Goal: Information Seeking & Learning: Learn about a topic

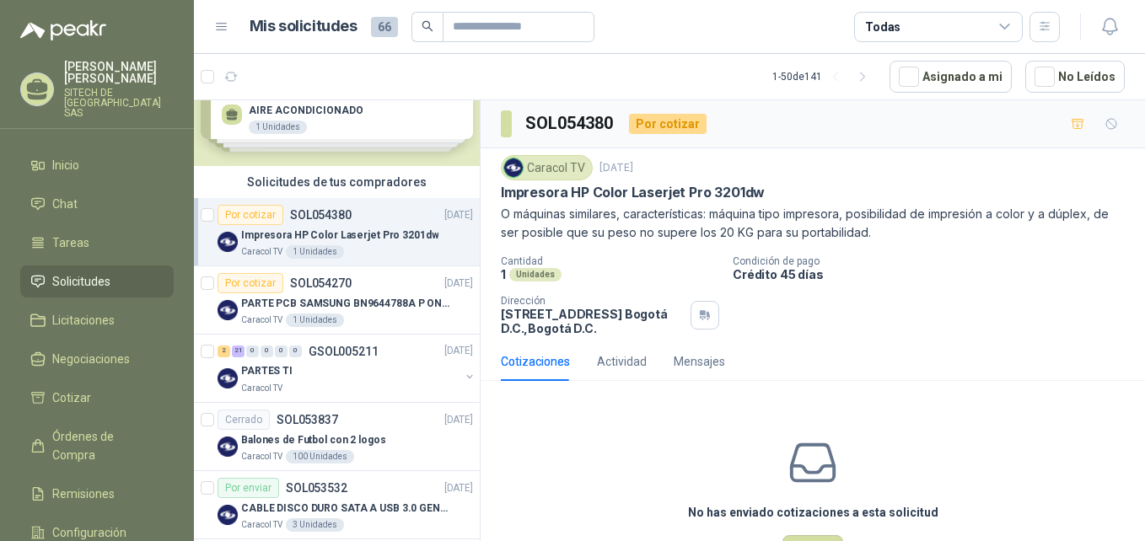
scroll to position [84, 0]
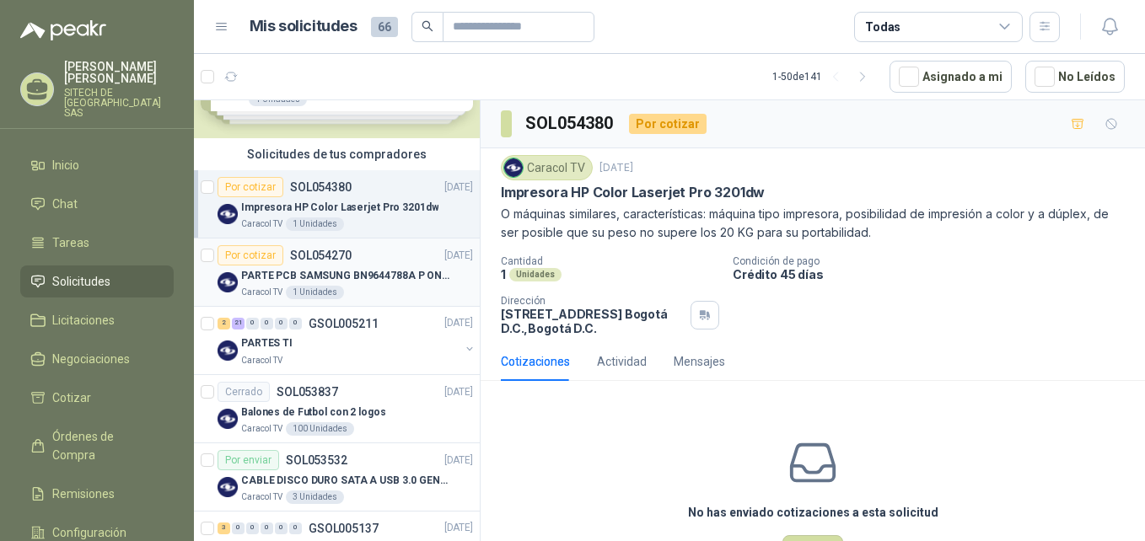
click at [317, 277] on p "PARTE PCB SAMSUNG BN9644788A P ONECONNE" at bounding box center [346, 276] width 210 height 16
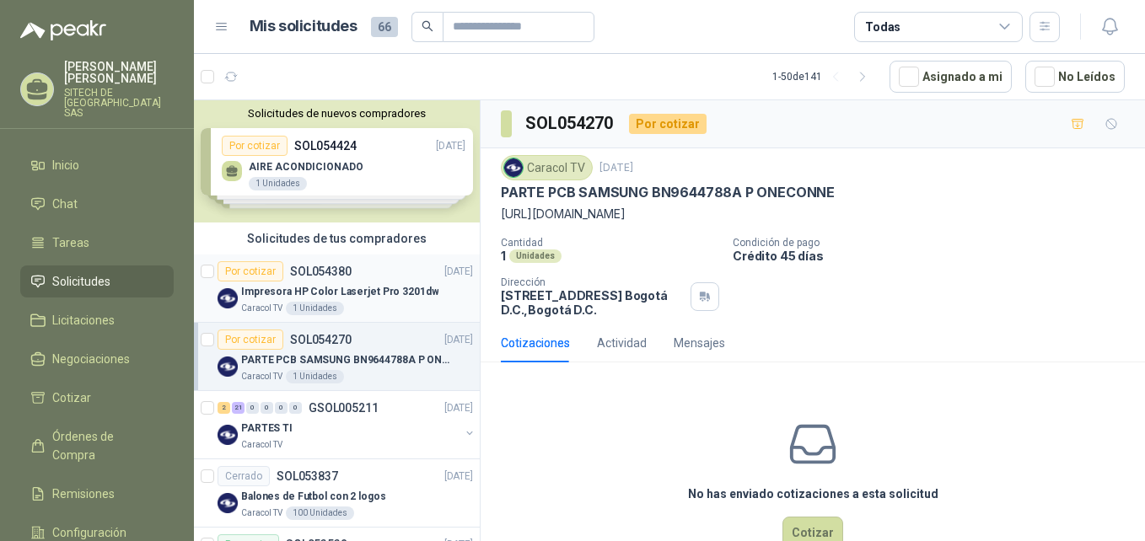
click at [274, 276] on div "Por cotizar" at bounding box center [250, 271] width 66 height 20
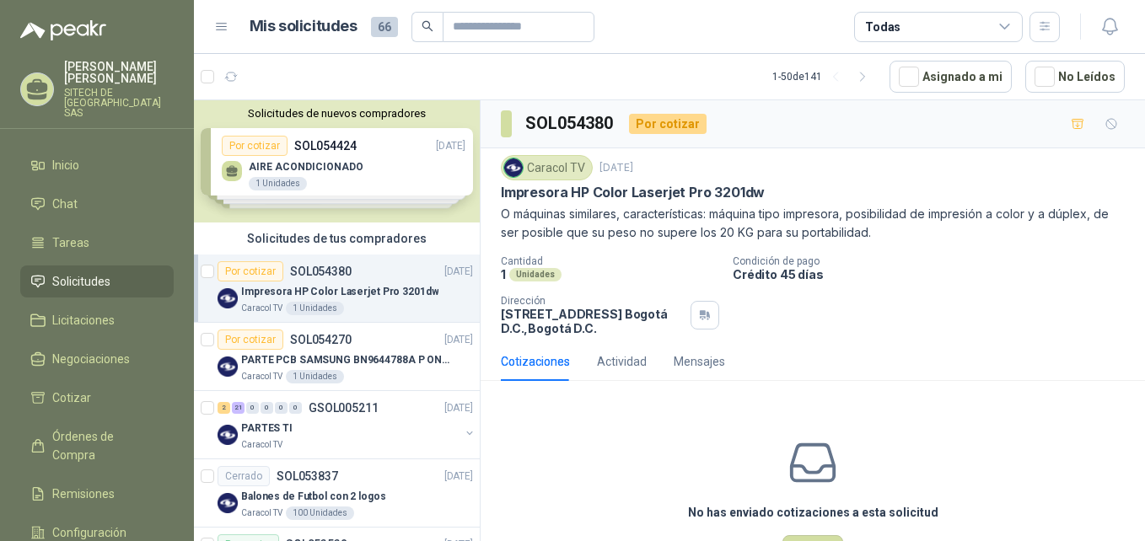
click at [637, 195] on p "Impresora HP Color Laserjet Pro 3201dw" at bounding box center [633, 193] width 264 height 18
copy p "Impresora HP Color Laserjet Pro 3201dw"
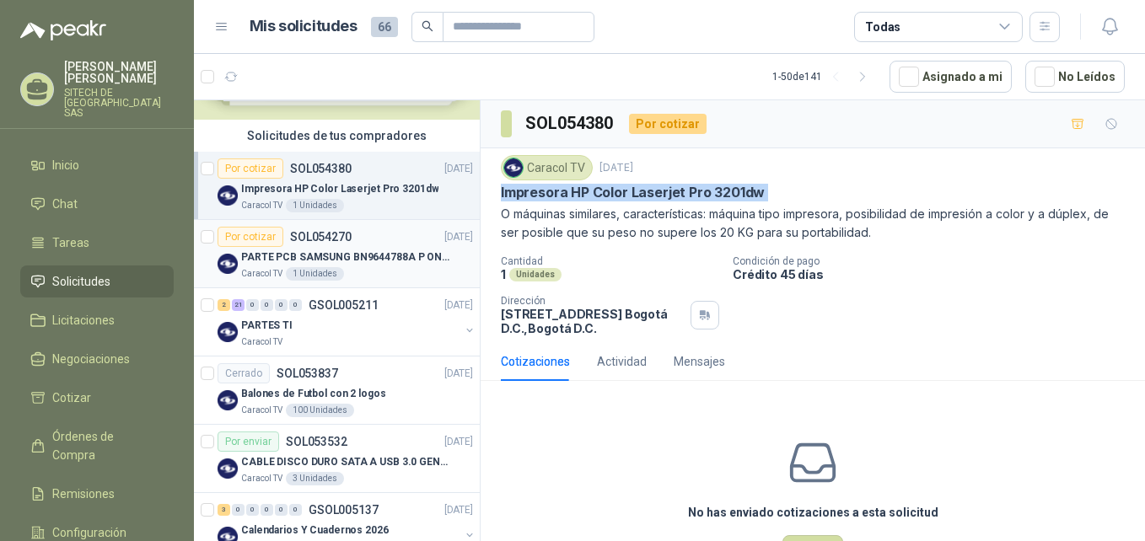
scroll to position [253, 0]
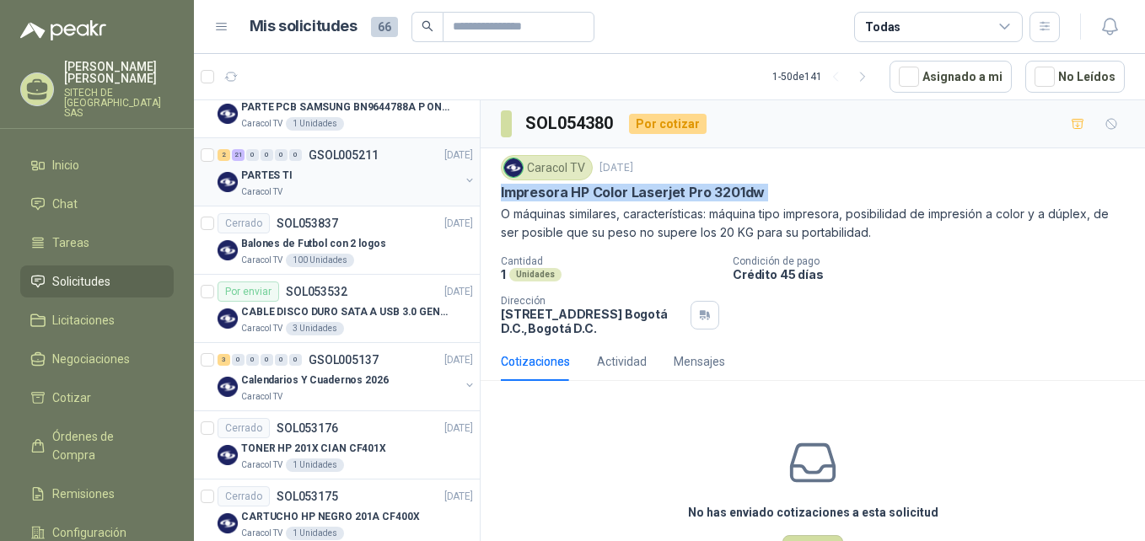
click at [234, 153] on div "21" at bounding box center [238, 155] width 13 height 12
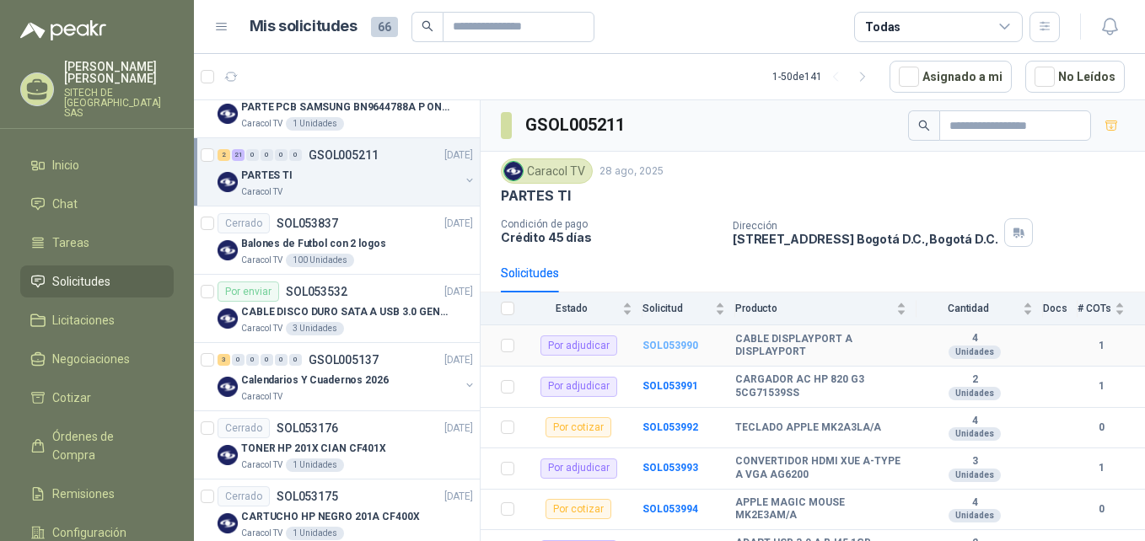
click at [653, 350] on b "SOL053990" at bounding box center [670, 346] width 56 height 12
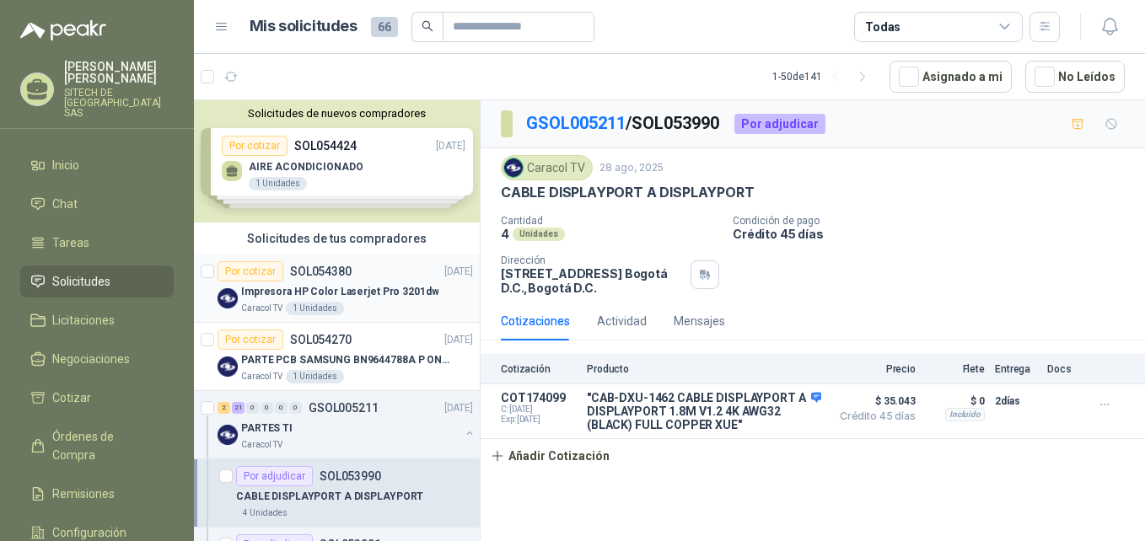
click at [289, 292] on p "Impresora HP Color Laserjet Pro 3201dw" at bounding box center [339, 292] width 197 height 16
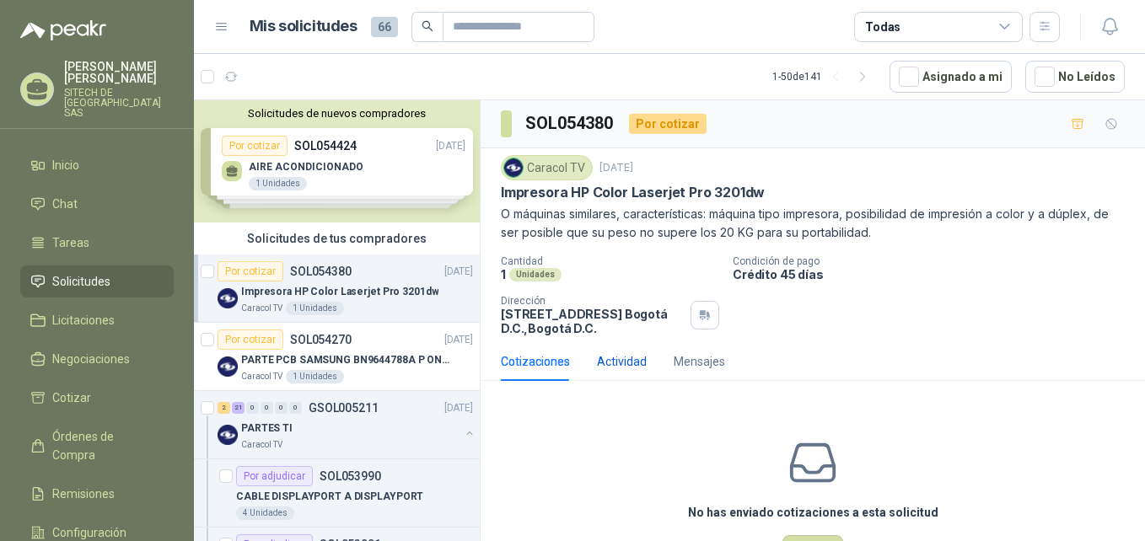
click at [609, 362] on div "Actividad" at bounding box center [622, 361] width 50 height 19
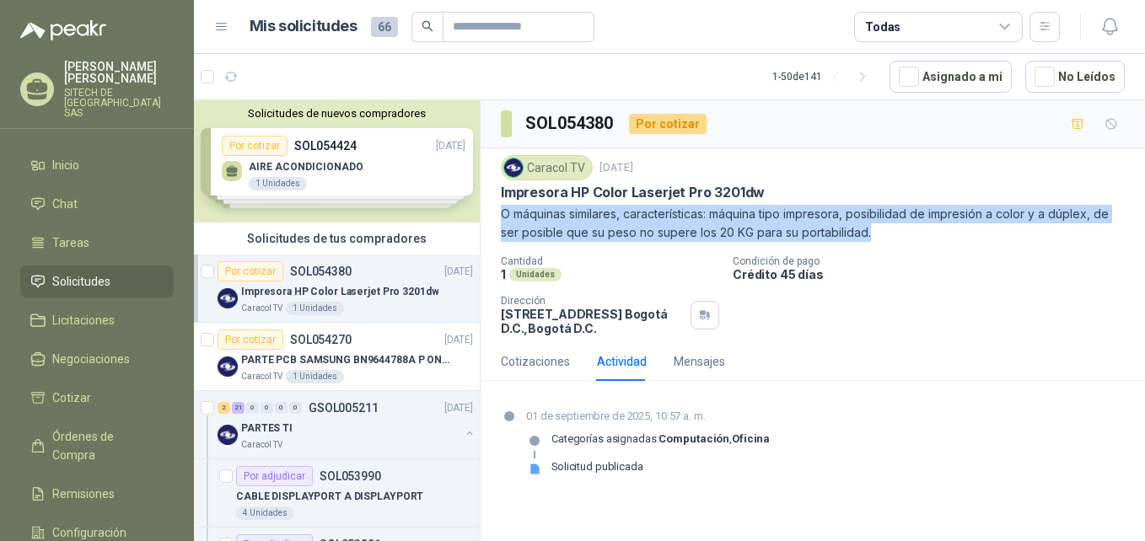
drag, startPoint x: 503, startPoint y: 213, endPoint x: 894, endPoint y: 230, distance: 391.4
click at [894, 230] on p "O máquinas similares, características: máquina tipo impresora, posibilidad de i…" at bounding box center [813, 223] width 624 height 37
drag, startPoint x: 894, startPoint y: 230, endPoint x: 828, endPoint y: 204, distance: 71.5
click at [828, 204] on div "Caracol TV 1 sept, 2025 Impresora HP Color Laserjet Pro 3201dw O máquinas simil…" at bounding box center [813, 198] width 624 height 87
drag, startPoint x: 500, startPoint y: 196, endPoint x: 872, endPoint y: 238, distance: 374.8
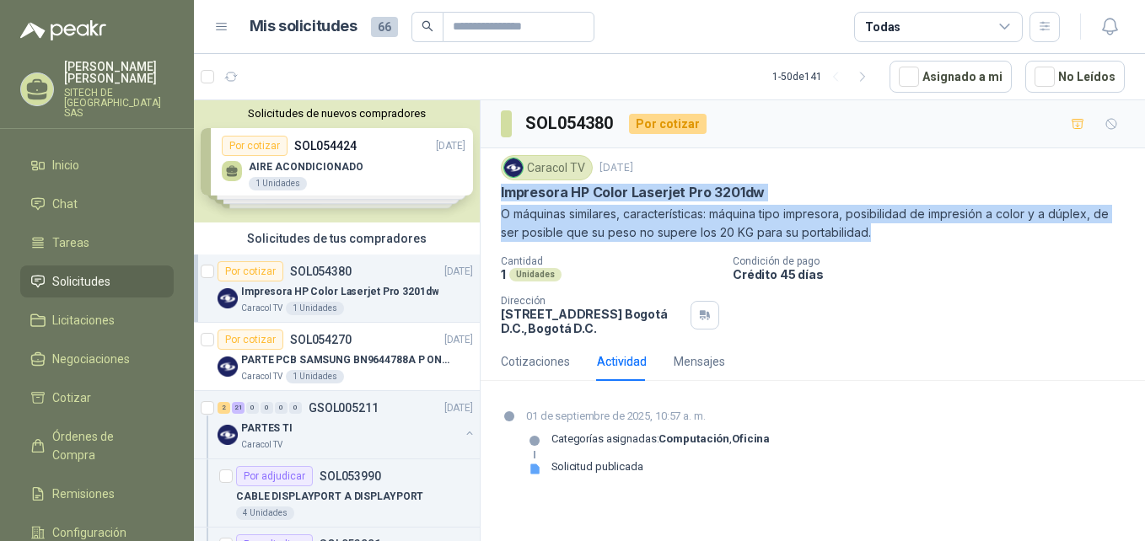
click at [872, 238] on div "Caracol TV 1 sept, 2025 Impresora HP Color Laserjet Pro 3201dw O máquinas simil…" at bounding box center [812, 245] width 664 height 194
copy div "Impresora HP Color Laserjet Pro 3201dw O máquinas similares, características: m…"
